Goal: Complete application form

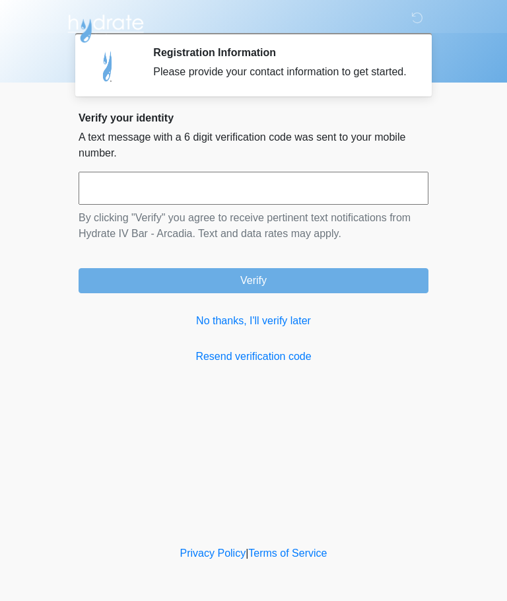
click at [165, 205] on input "text" at bounding box center [254, 188] width 350 height 33
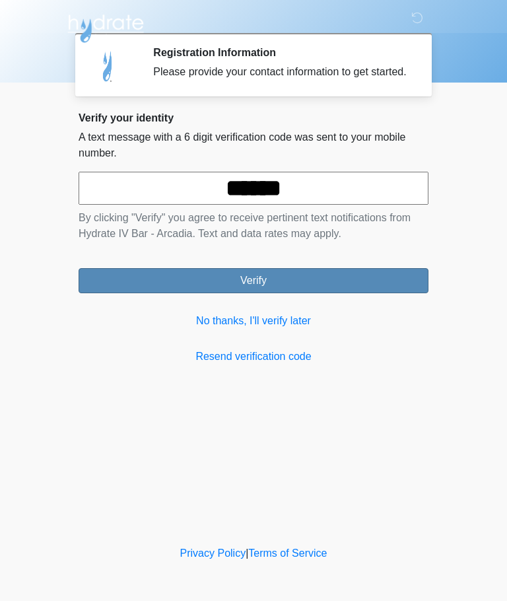
type input "******"
click at [263, 290] on button "Verify" at bounding box center [254, 280] width 350 height 25
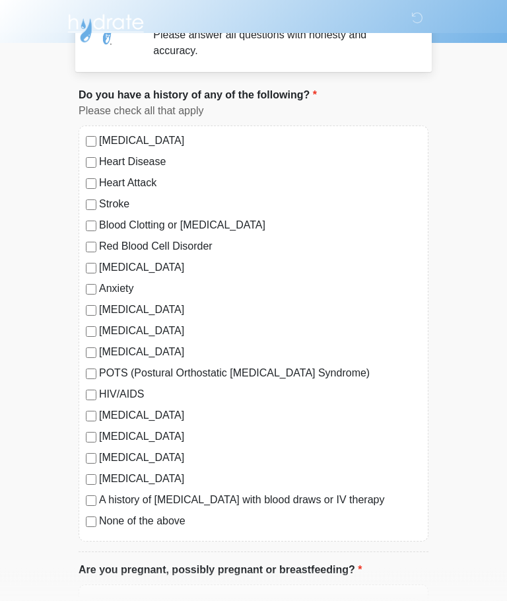
scroll to position [42, 0]
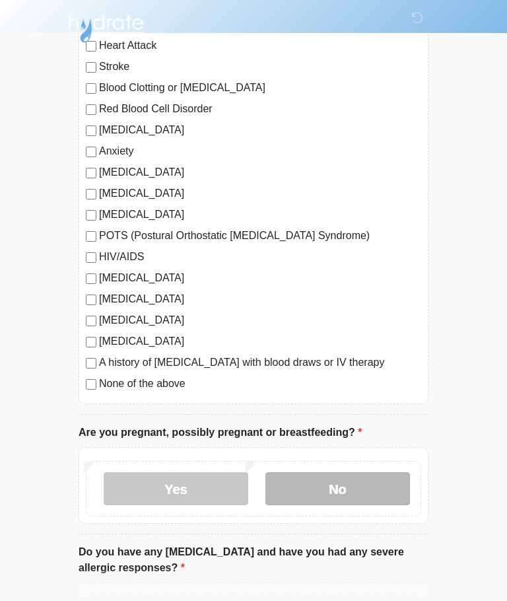
click at [348, 495] on label "No" at bounding box center [337, 488] width 145 height 33
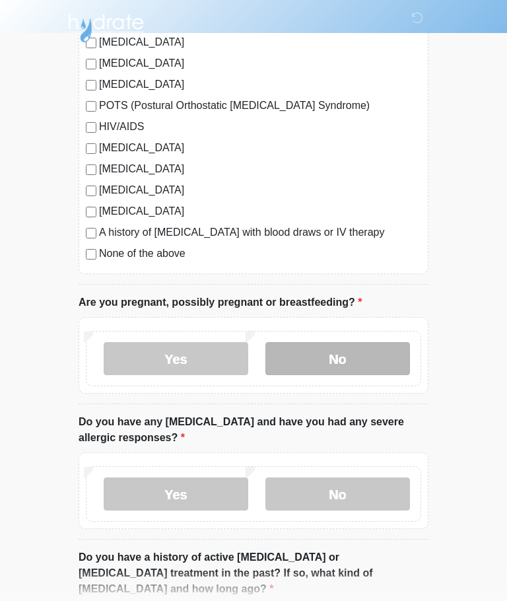
scroll to position [304, 0]
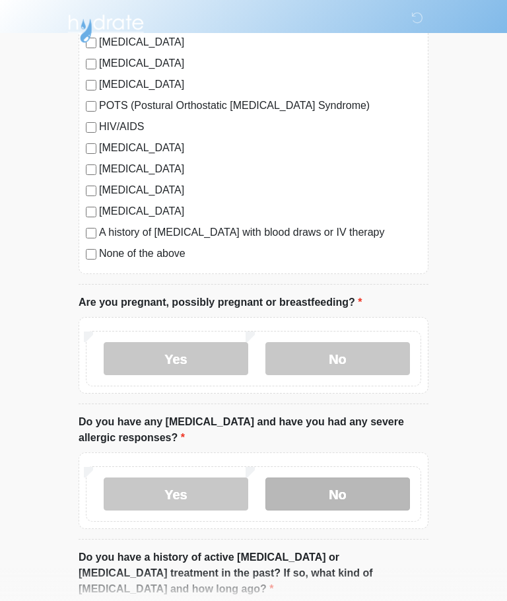
click at [339, 493] on label "No" at bounding box center [337, 493] width 145 height 33
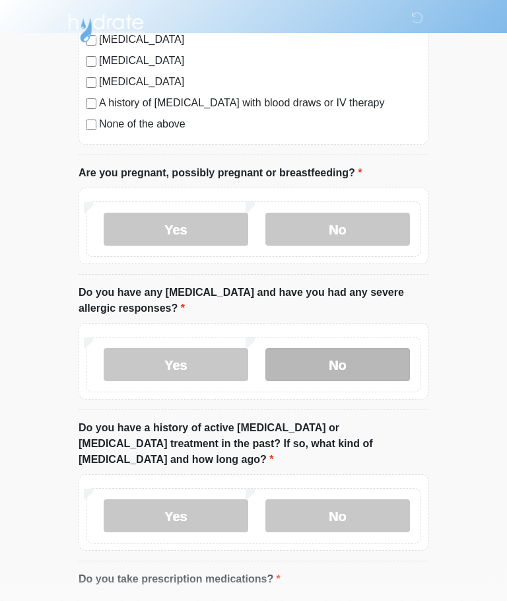
scroll to position [447, 0]
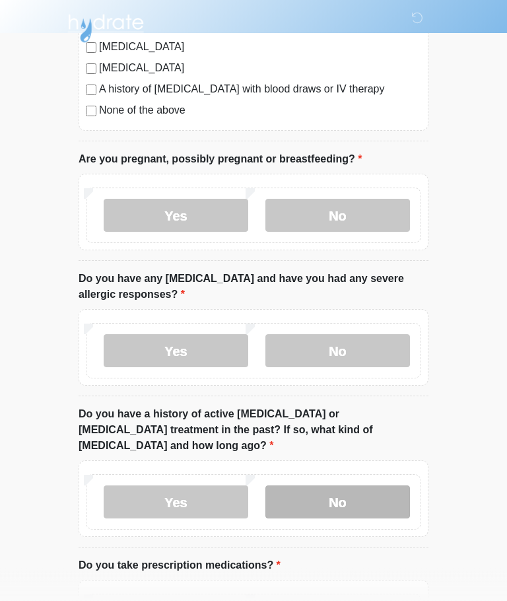
click at [335, 486] on label "No" at bounding box center [337, 502] width 145 height 33
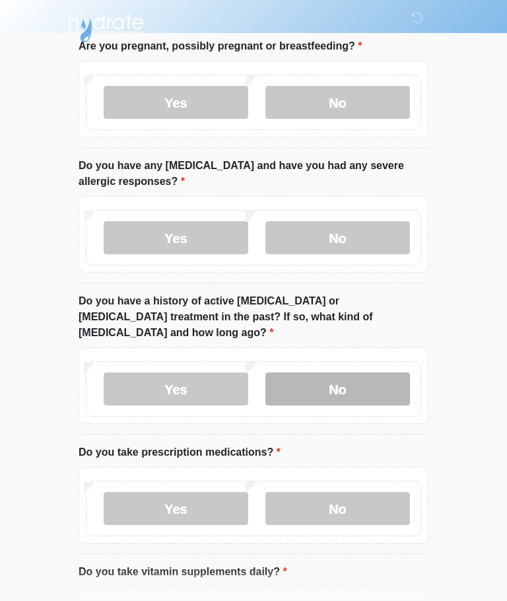
scroll to position [560, 0]
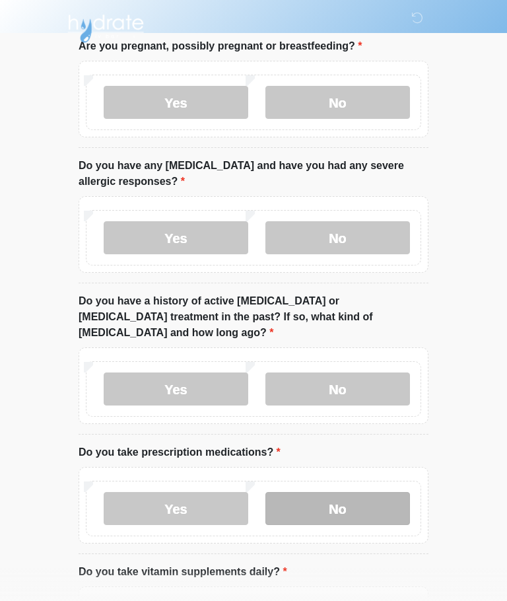
click at [329, 495] on label "No" at bounding box center [337, 508] width 145 height 33
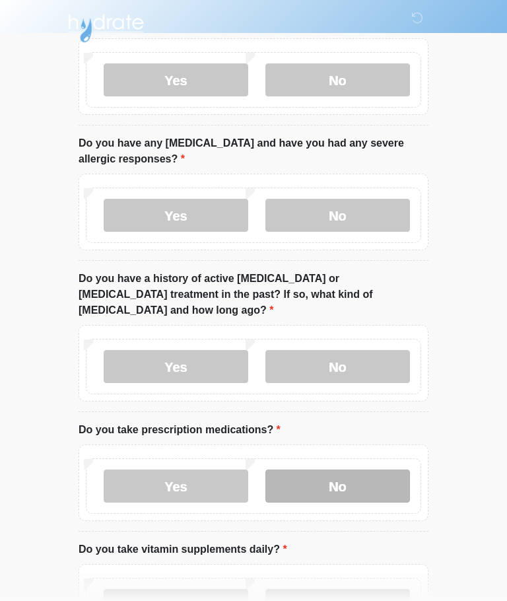
scroll to position [671, 0]
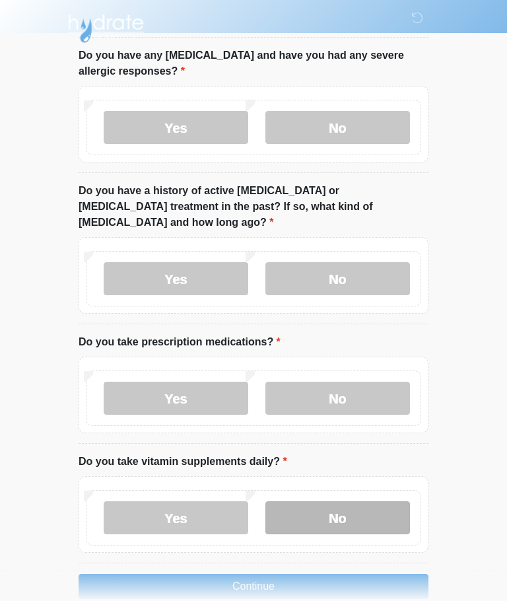
click at [339, 503] on label "No" at bounding box center [337, 517] width 145 height 33
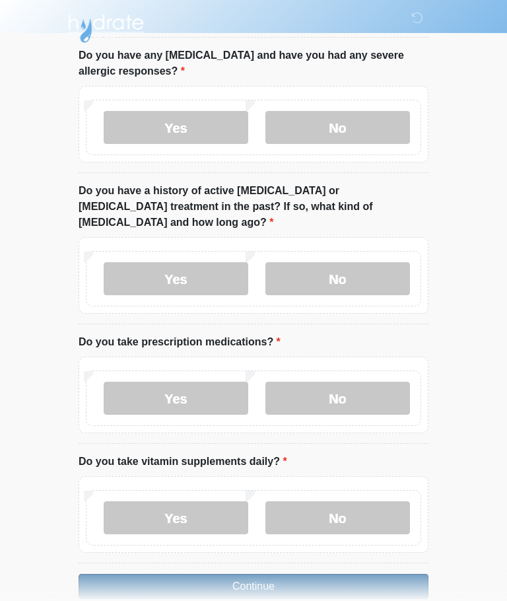
click at [263, 574] on button "Continue" at bounding box center [254, 586] width 350 height 25
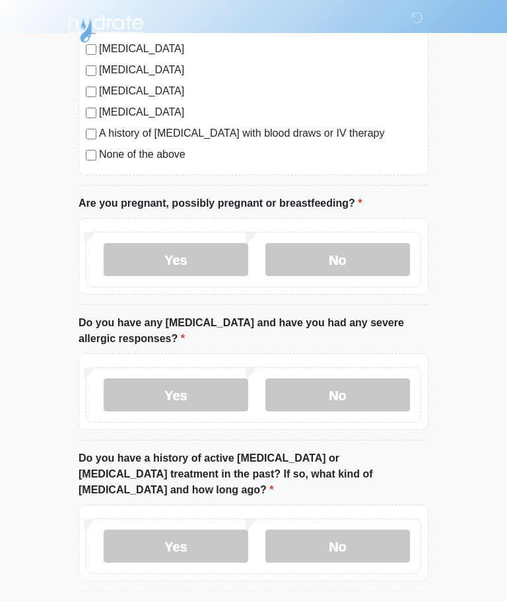
scroll to position [0, 0]
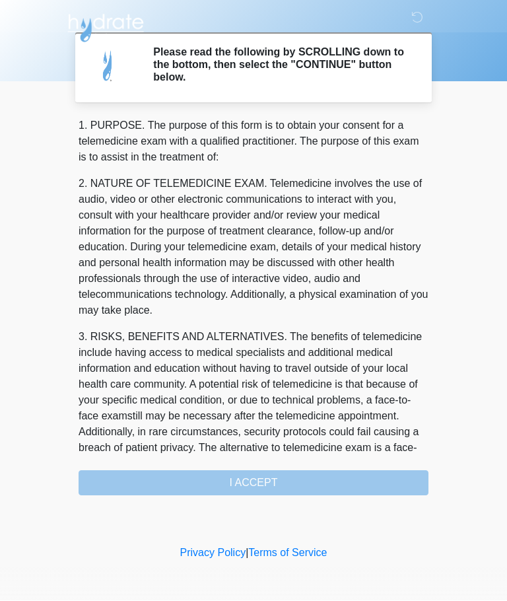
click at [255, 486] on div "1. PURPOSE. The purpose of this form is to obtain your consent for a telemedici…" at bounding box center [254, 307] width 350 height 378
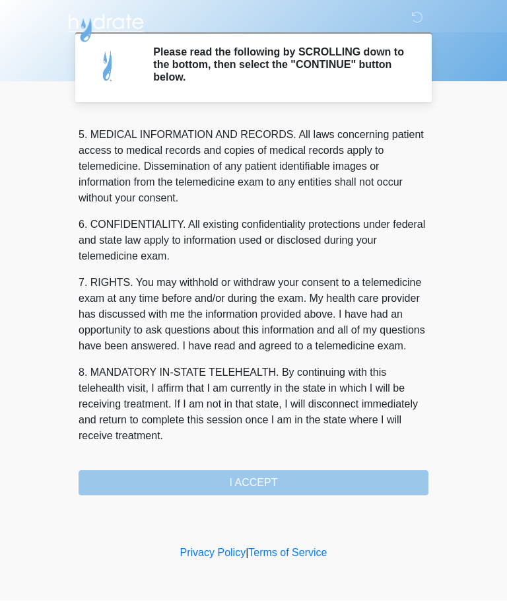
click at [263, 478] on div "1. PURPOSE. The purpose of this form is to obtain your consent for a telemedici…" at bounding box center [254, 307] width 350 height 378
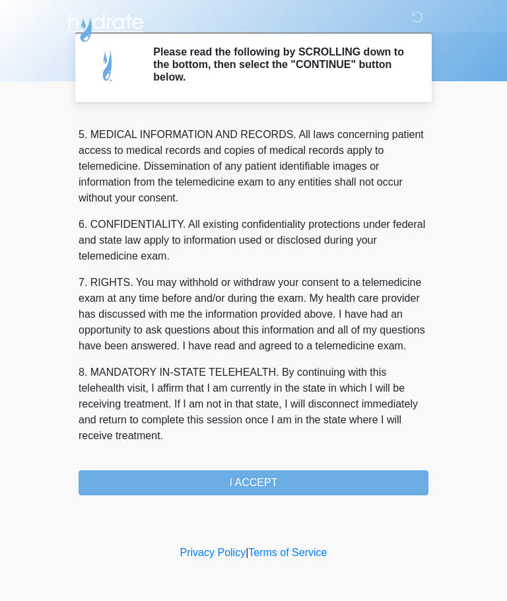
scroll to position [429, 0]
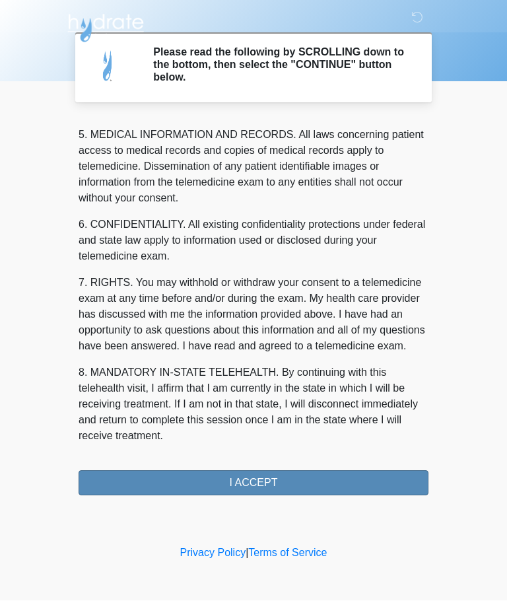
click at [260, 484] on button "I ACCEPT" at bounding box center [254, 483] width 350 height 25
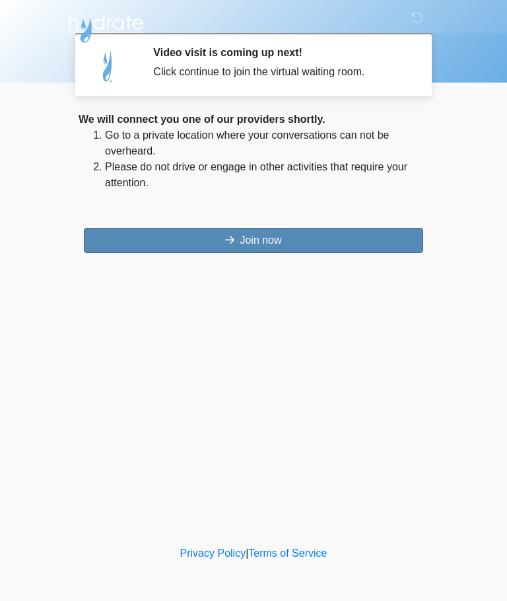
click at [279, 248] on button "Join now" at bounding box center [253, 240] width 339 height 25
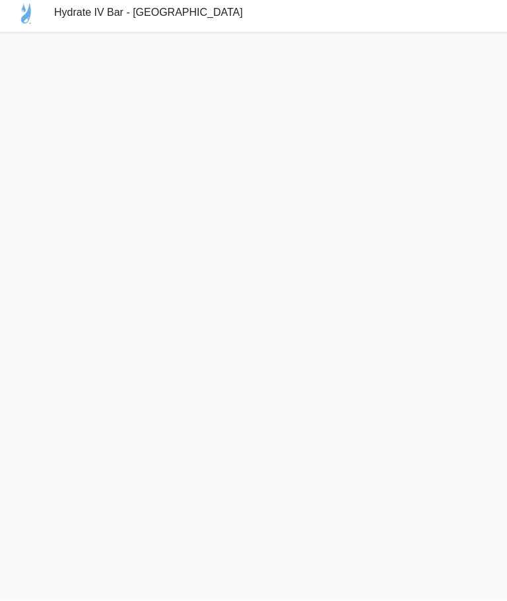
scroll to position [35, 0]
